Goal: Task Accomplishment & Management: Use online tool/utility

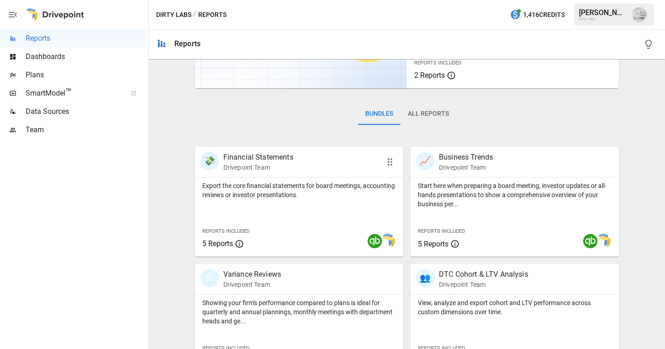
scroll to position [98, 0]
click at [252, 159] on p "Financial Statements" at bounding box center [258, 156] width 70 height 11
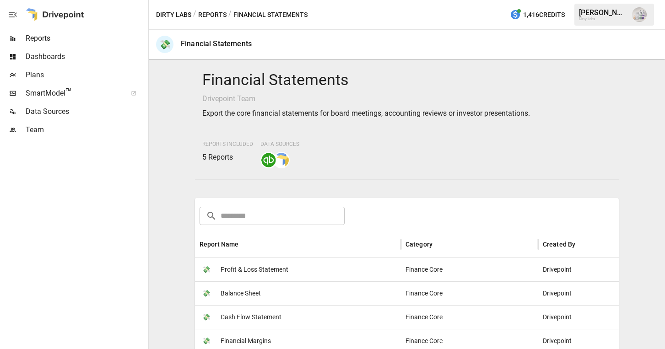
click at [275, 266] on span "Profit & Loss Statement" at bounding box center [255, 269] width 68 height 23
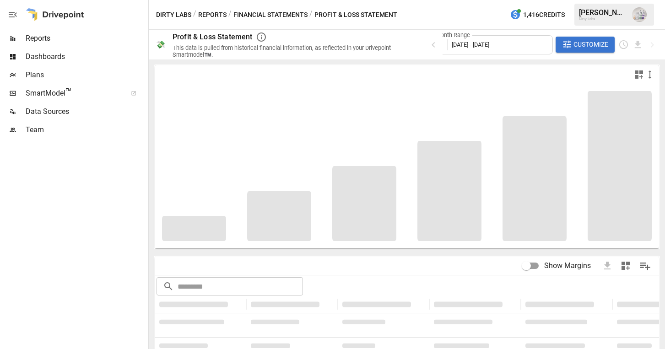
click at [524, 48] on div "Month Range [DATE] - [DATE]" at bounding box center [490, 44] width 124 height 19
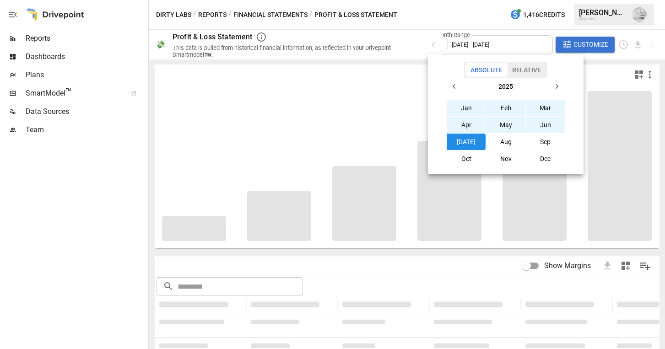
click at [455, 90] on icon "button" at bounding box center [454, 86] width 7 height 7
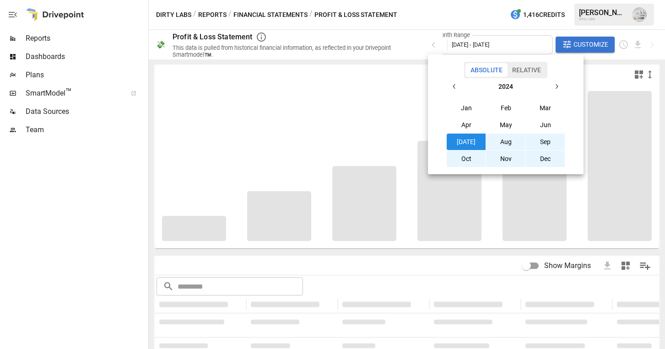
click at [464, 109] on button "Jan" at bounding box center [466, 108] width 39 height 16
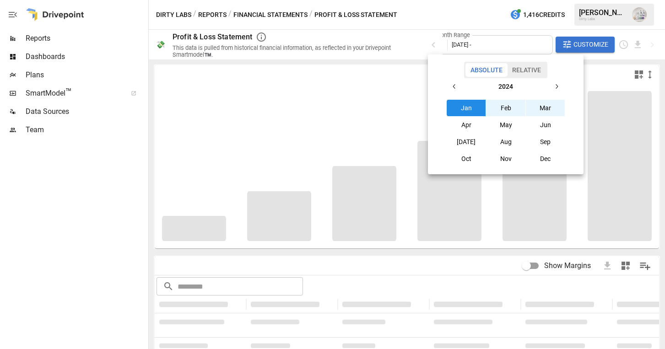
click at [558, 86] on icon "button" at bounding box center [556, 86] width 7 height 7
click at [545, 123] on button "Jun" at bounding box center [545, 125] width 39 height 16
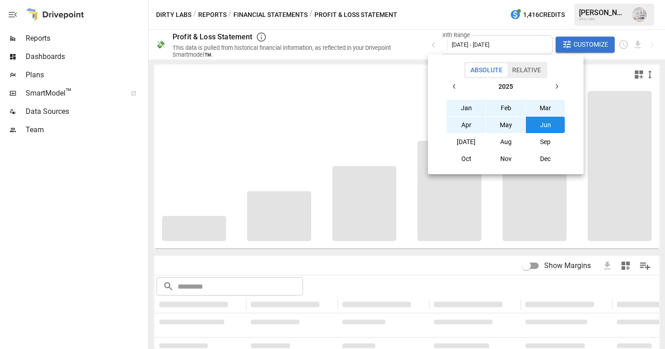
click at [475, 144] on button "[DATE]" at bounding box center [466, 142] width 39 height 16
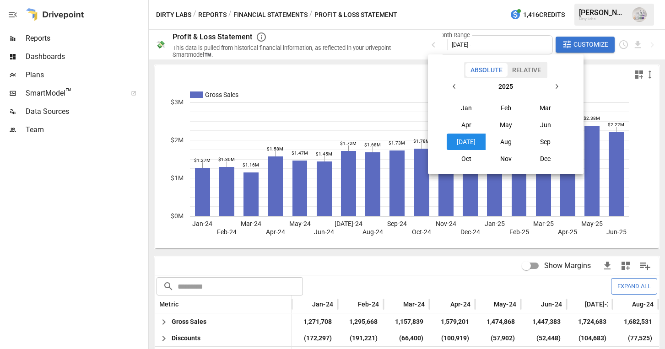
click at [131, 282] on div at bounding box center [332, 174] width 665 height 349
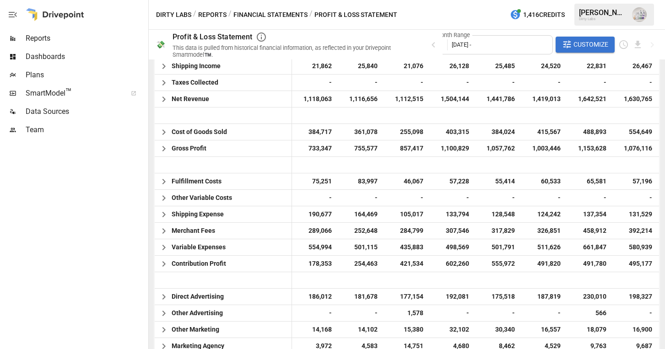
scroll to position [307, 0]
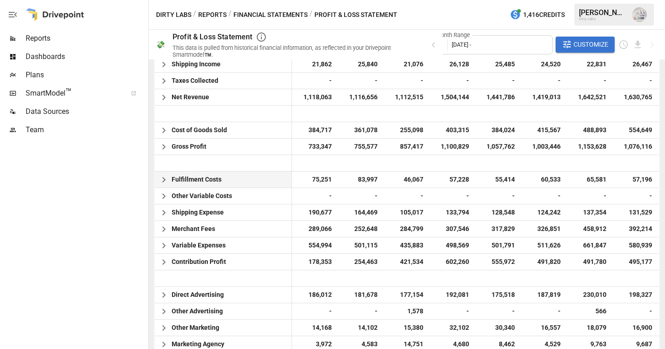
click at [165, 180] on icon "button" at bounding box center [163, 179] width 3 height 5
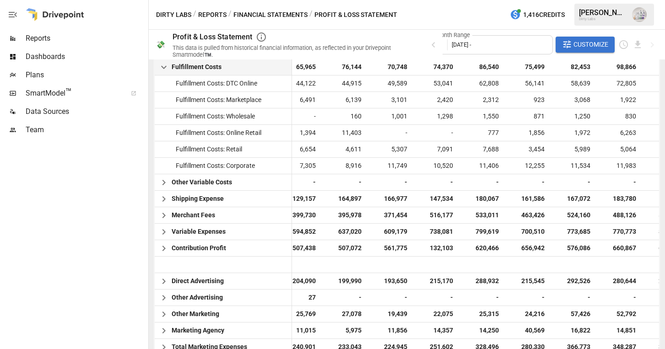
scroll to position [422, 0]
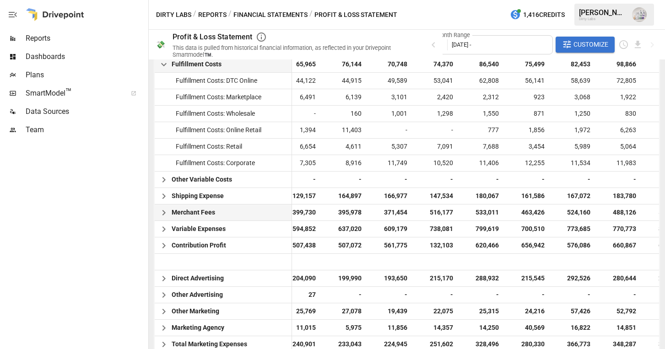
click at [162, 212] on icon "button" at bounding box center [163, 212] width 11 height 11
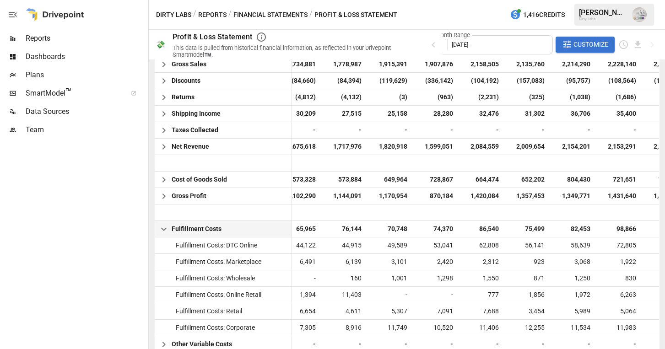
scroll to position [233, 0]
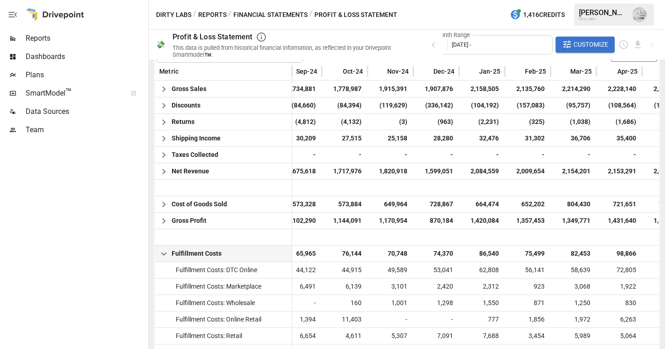
click at [523, 43] on div "Month Range [DATE] -" at bounding box center [490, 44] width 124 height 19
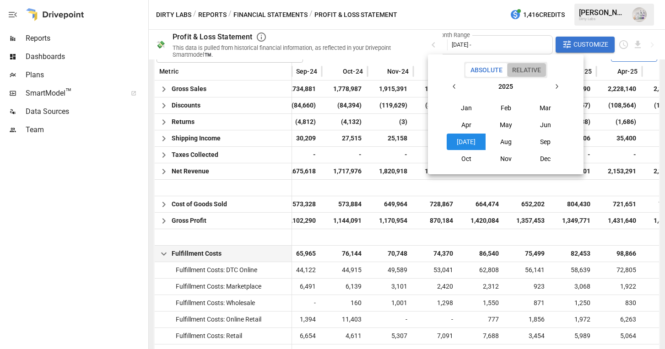
click at [524, 71] on button "Relative" at bounding box center [526, 70] width 39 height 14
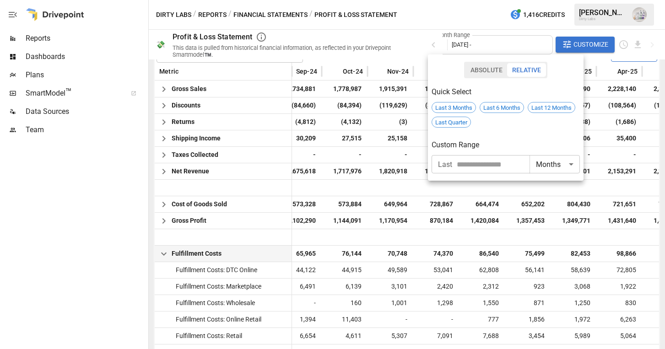
click at [399, 26] on div at bounding box center [332, 174] width 665 height 349
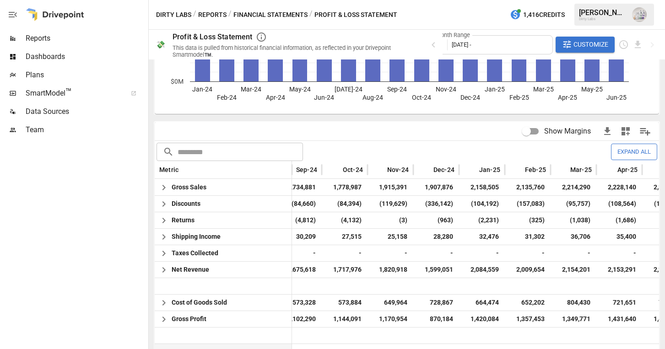
scroll to position [0, 0]
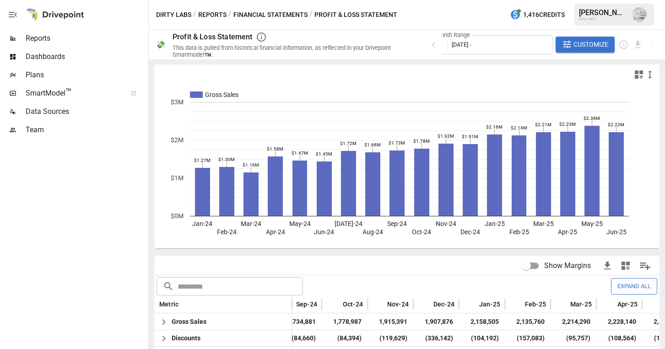
click at [600, 40] on span "Customize" at bounding box center [590, 44] width 35 height 11
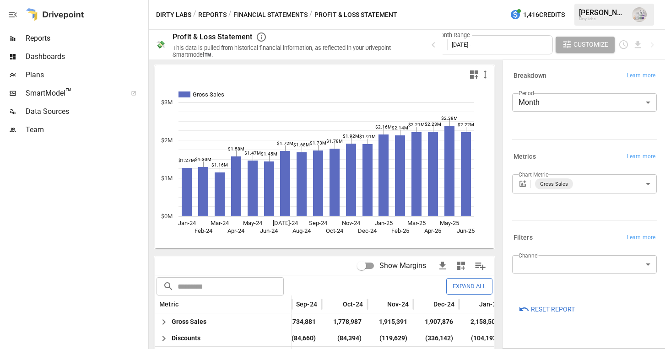
click at [583, 52] on button "Customize" at bounding box center [585, 45] width 59 height 16
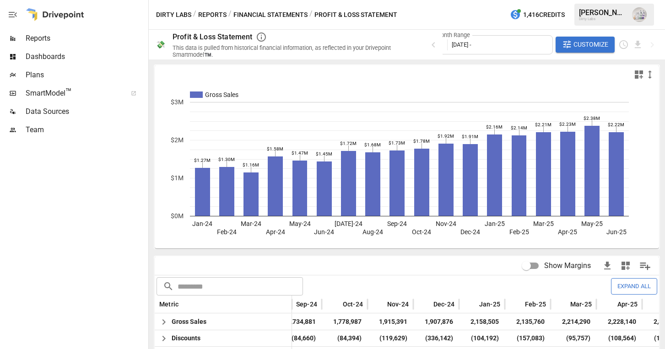
click at [520, 42] on div "Month Range [DATE] -" at bounding box center [490, 44] width 124 height 19
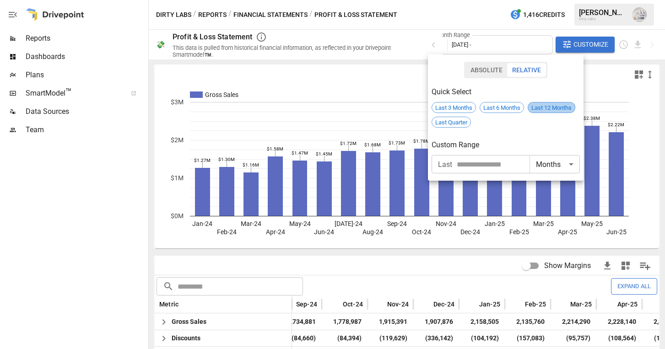
click at [552, 108] on span "Last 12 Months" at bounding box center [551, 107] width 47 height 7
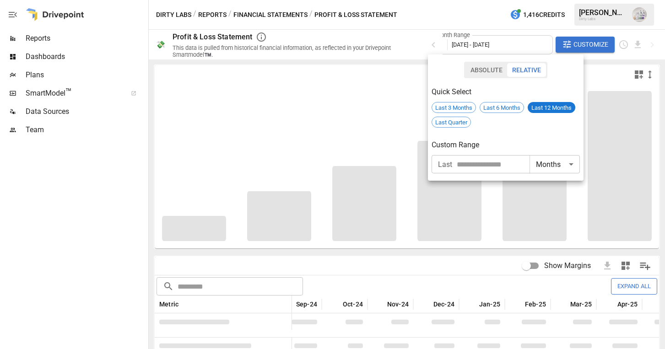
click at [525, 69] on button "Relative" at bounding box center [526, 70] width 39 height 14
